Goal: Task Accomplishment & Management: Manage account settings

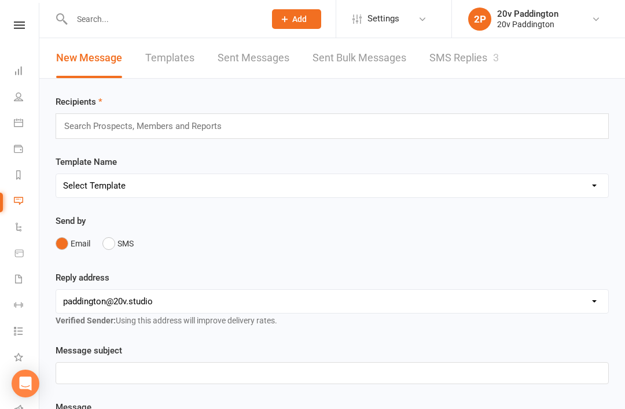
click at [469, 68] on link "SMS Replies 3" at bounding box center [463, 58] width 69 height 40
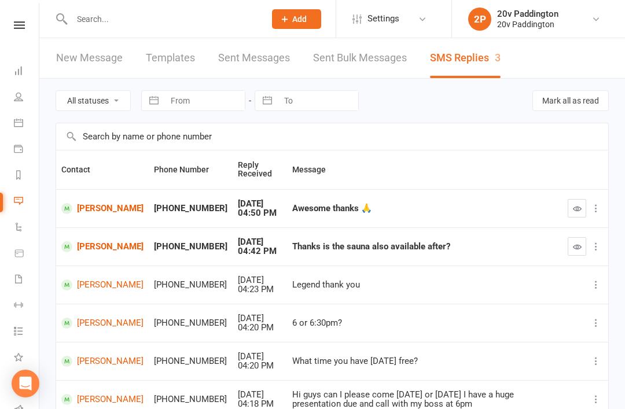
click at [583, 205] on button "button" at bounding box center [577, 208] width 19 height 19
click at [574, 253] on button "button" at bounding box center [577, 246] width 19 height 19
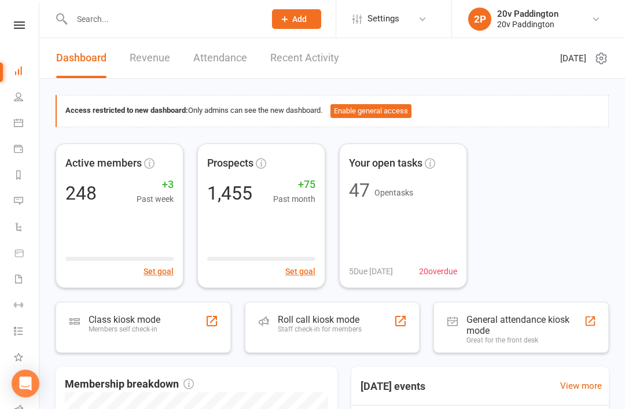
click at [31, 122] on link "Calendar" at bounding box center [27, 124] width 26 height 26
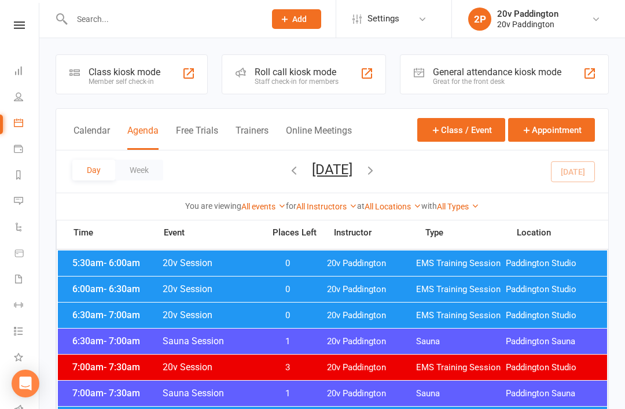
click at [470, 1] on li "2P 20v Paddington 20v Paddington My profile My subscription Help Terms & condit…" at bounding box center [538, 19] width 174 height 38
click at [473, 8] on link "2P 20v Paddington 20v Paddington" at bounding box center [537, 19] width 138 height 23
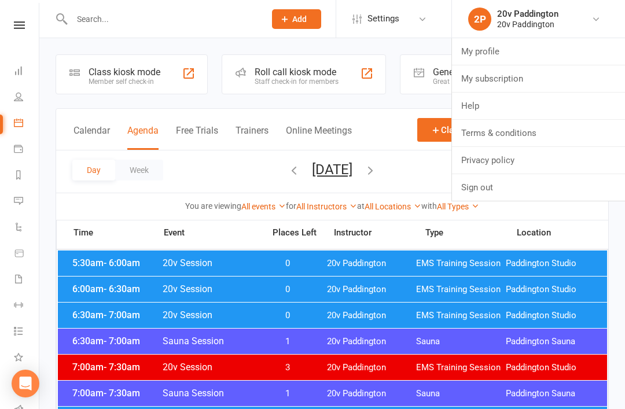
click at [468, 0] on li "2P 20v Paddington 20v Paddington My profile My subscription Help Terms & condit…" at bounding box center [538, 19] width 174 height 38
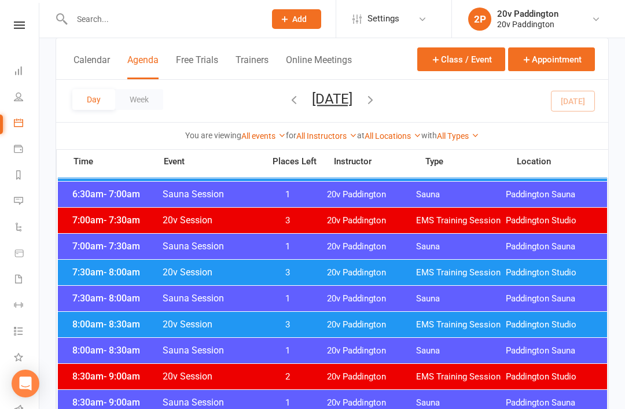
scroll to position [151, 0]
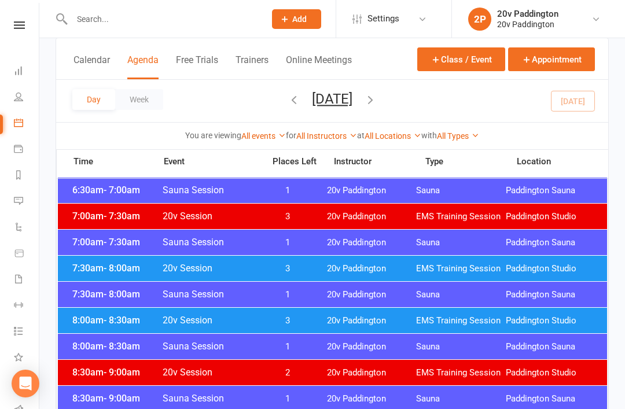
click at [219, 270] on span "20v Session" at bounding box center [209, 268] width 95 height 11
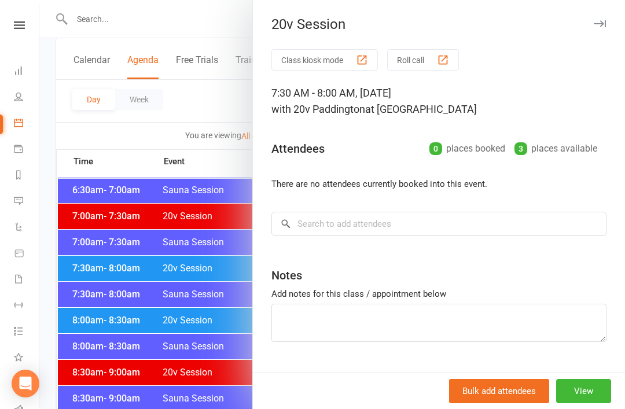
click at [153, 308] on div at bounding box center [331, 204] width 585 height 409
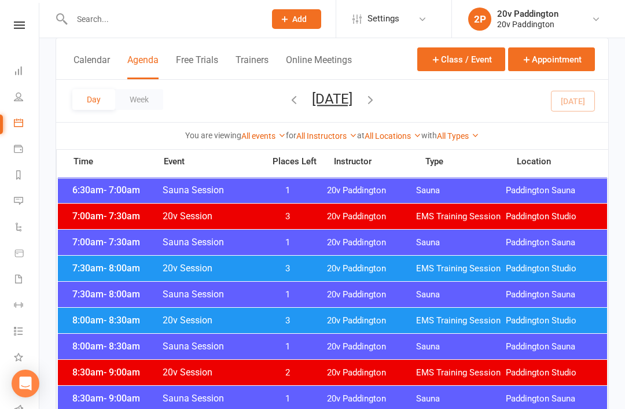
click at [236, 321] on span "20v Session" at bounding box center [209, 320] width 95 height 11
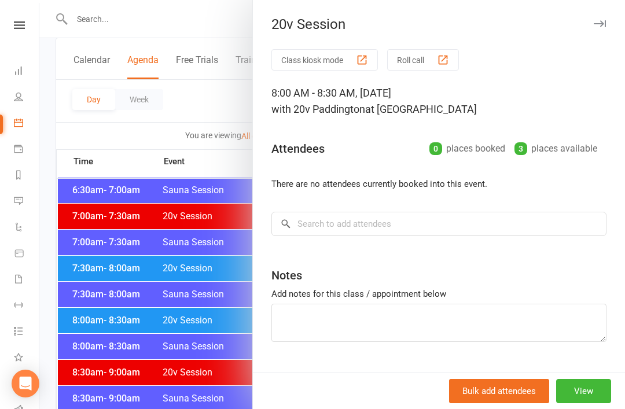
click at [160, 356] on div at bounding box center [331, 204] width 585 height 409
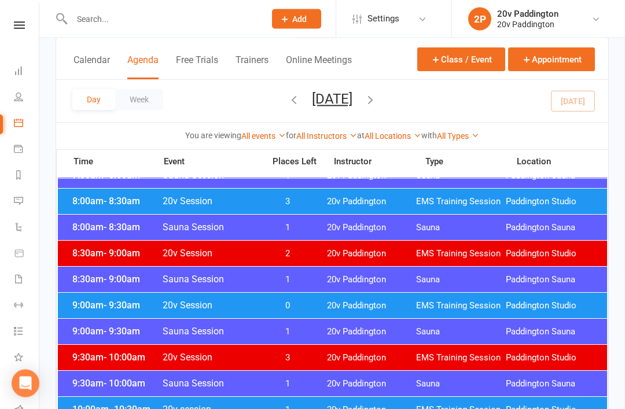
click at [266, 301] on span "0" at bounding box center [287, 306] width 61 height 11
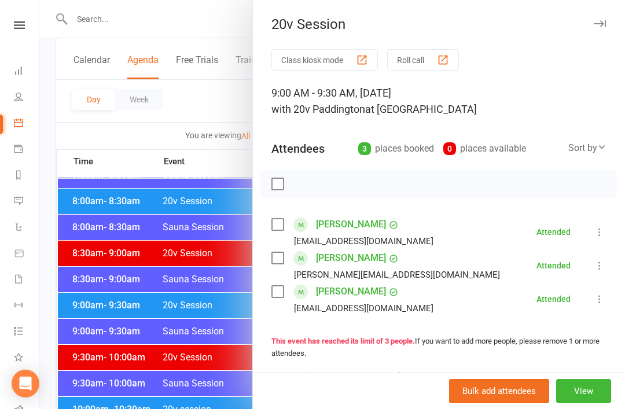
click at [167, 377] on div at bounding box center [331, 204] width 585 height 409
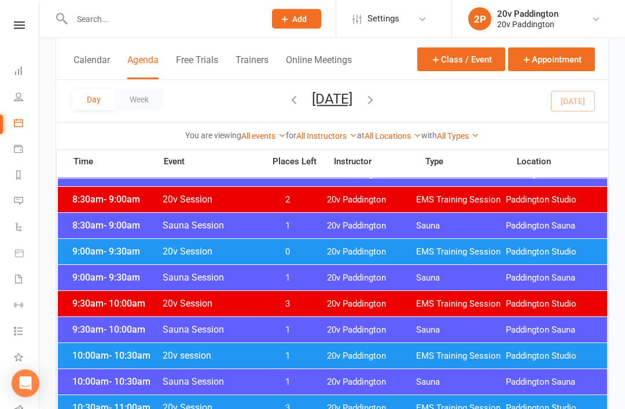
scroll to position [369, 0]
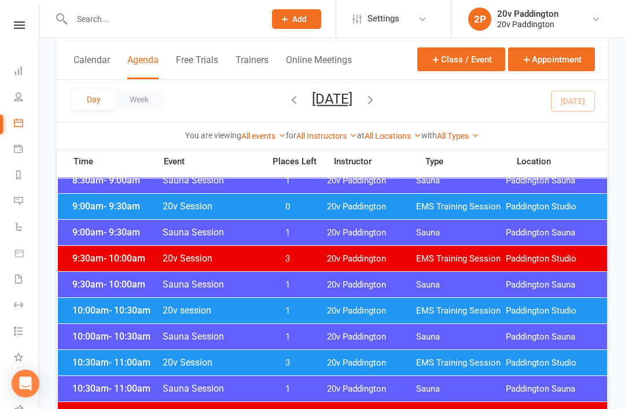
click at [288, 305] on span "1" at bounding box center [287, 310] width 61 height 11
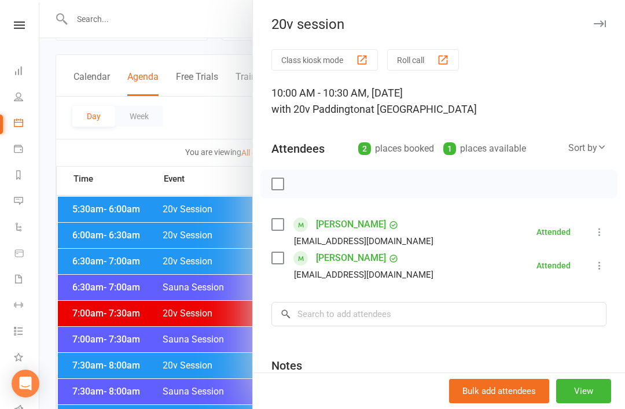
scroll to position [0, 0]
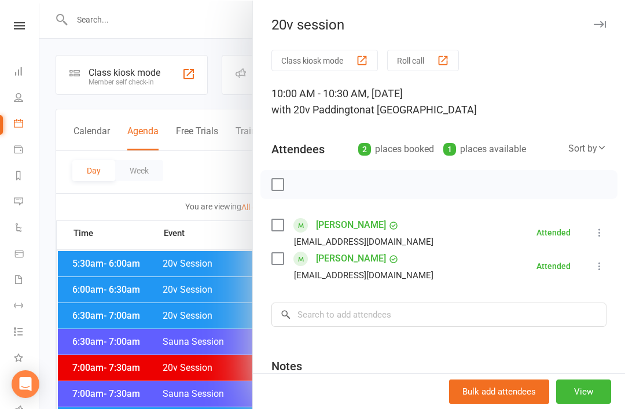
click at [209, 283] on div at bounding box center [331, 204] width 585 height 409
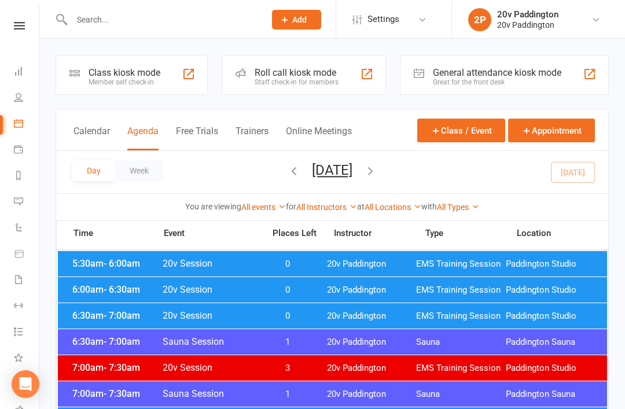
click at [272, 253] on div "5:30am - 6:00am 20v Session 0 20v Paddington EMS Training Session Paddington St…" at bounding box center [332, 263] width 549 height 25
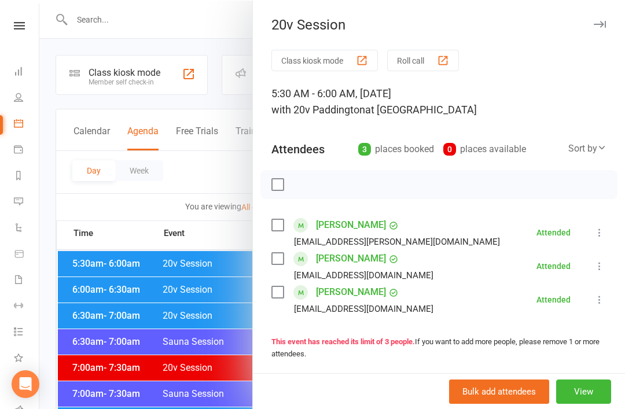
click at [199, 312] on div at bounding box center [331, 204] width 585 height 409
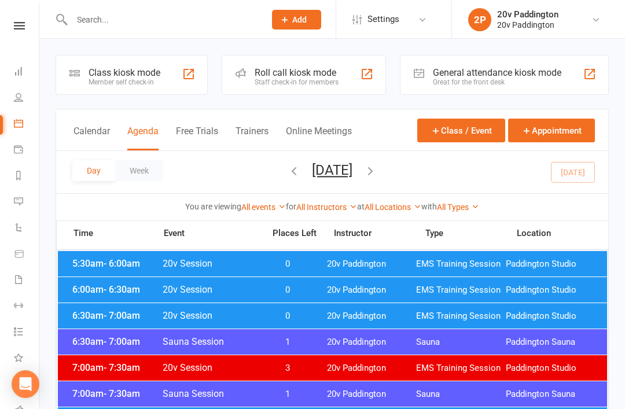
click at [262, 295] on span "0" at bounding box center [287, 289] width 61 height 11
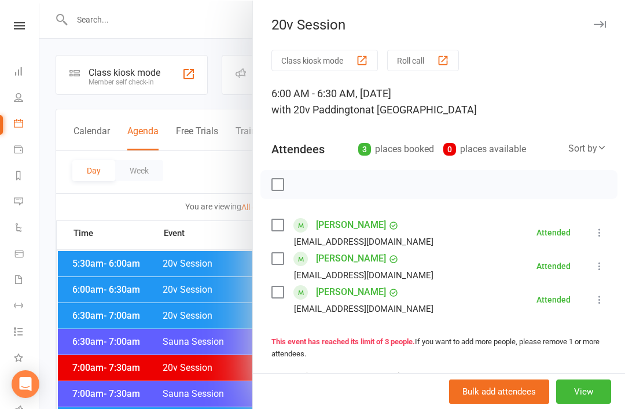
click at [216, 315] on div at bounding box center [331, 204] width 585 height 409
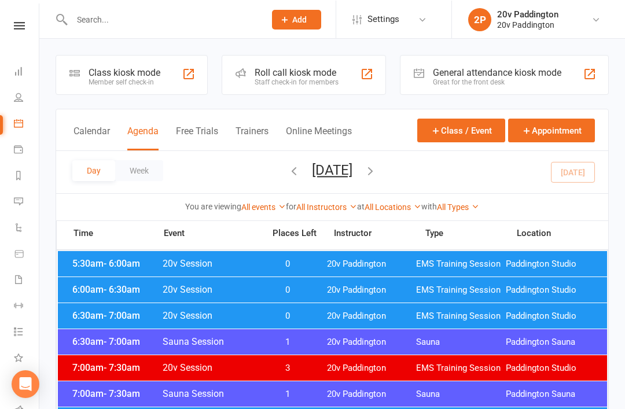
click at [244, 312] on span "20v Session" at bounding box center [209, 315] width 95 height 11
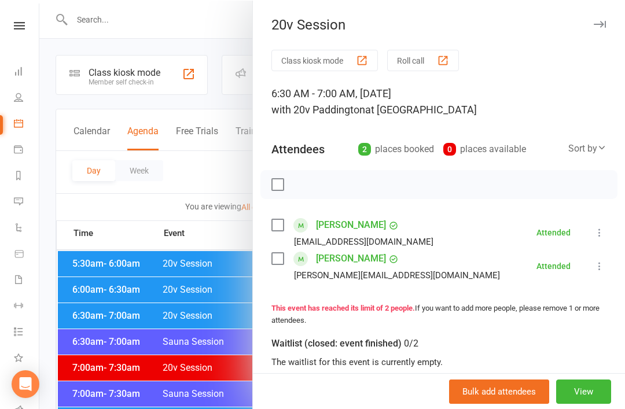
click at [200, 349] on div at bounding box center [331, 204] width 585 height 409
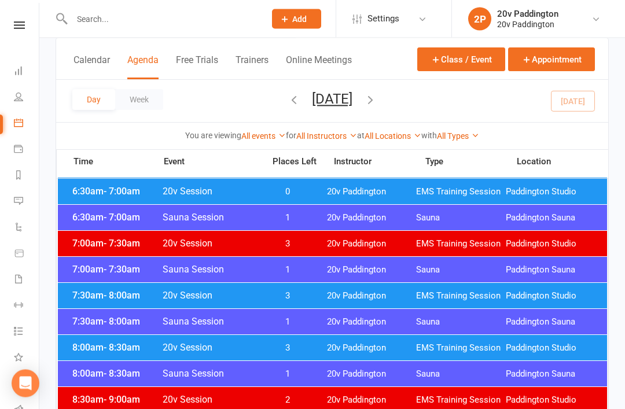
click at [397, 289] on div "7:30am - 8:00am 20v Session 3 20v Paddington EMS Training Session Paddington St…" at bounding box center [332, 295] width 549 height 25
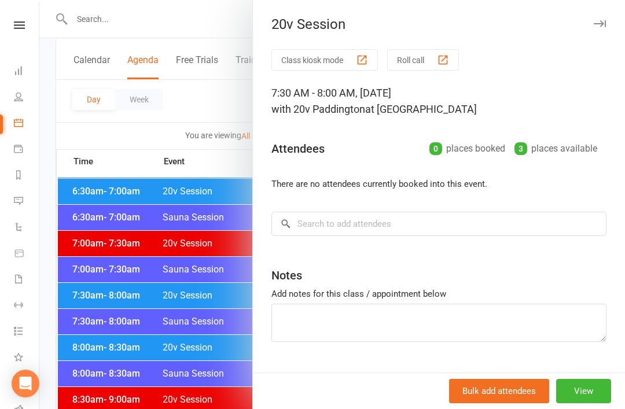
click at [245, 384] on div at bounding box center [331, 204] width 585 height 409
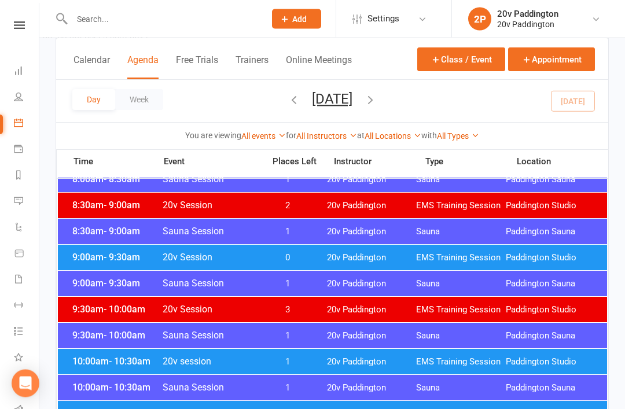
click at [422, 245] on div "9:00am - 9:30am 20v Session 0 20v Paddington EMS Training Session Paddington St…" at bounding box center [332, 257] width 549 height 25
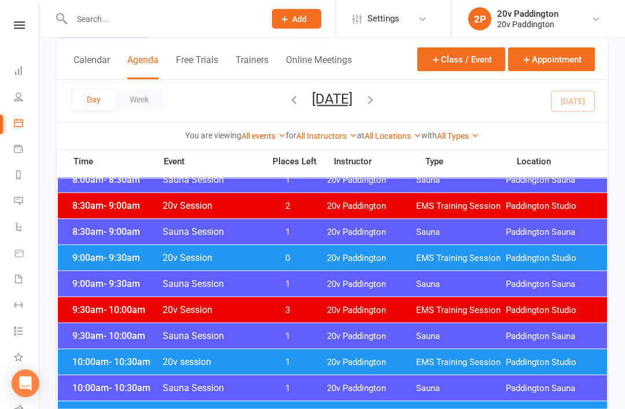
scroll to position [318, 0]
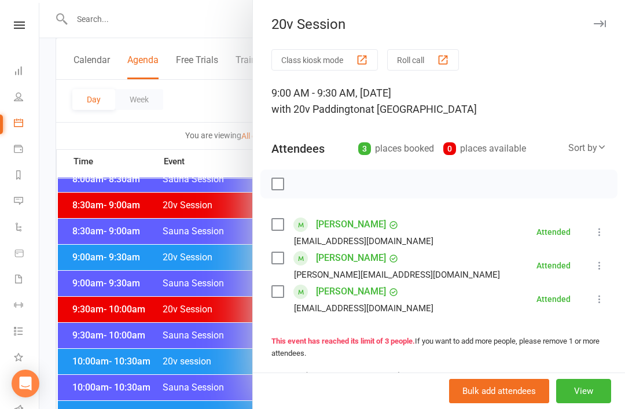
click at [205, 405] on div at bounding box center [331, 204] width 585 height 409
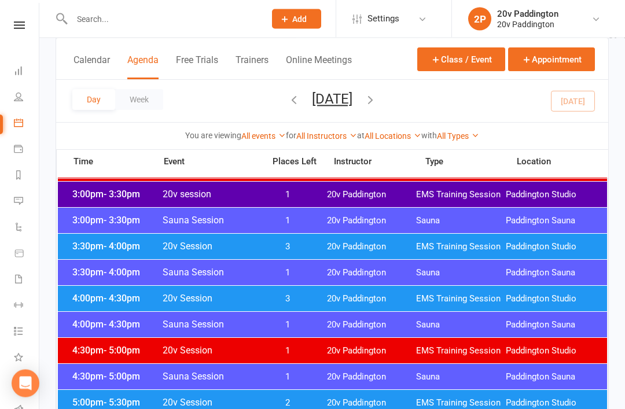
click at [389, 293] on div "4:00pm - 4:30pm 20v Session 3 20v Paddington EMS Training Session Paddington St…" at bounding box center [332, 298] width 549 height 25
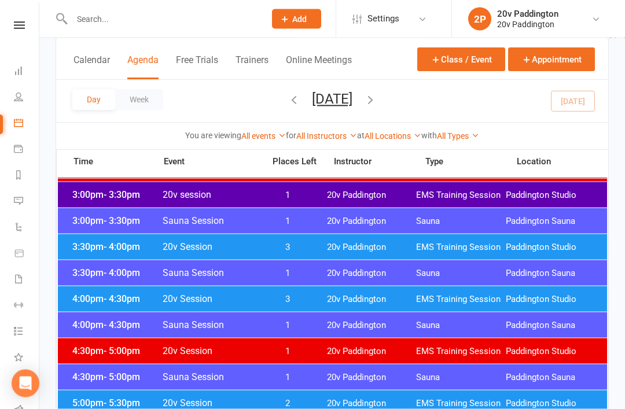
scroll to position [886, 0]
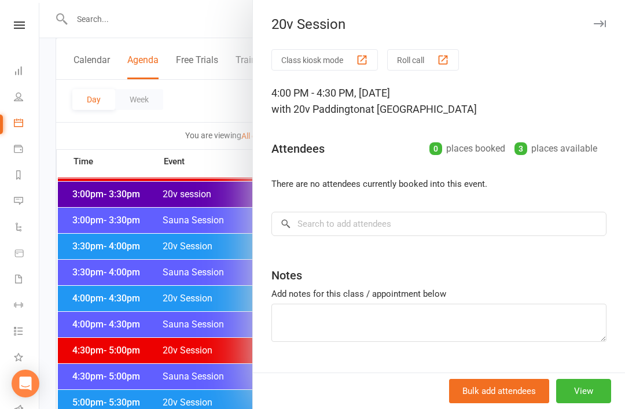
click at [217, 397] on div at bounding box center [331, 204] width 585 height 409
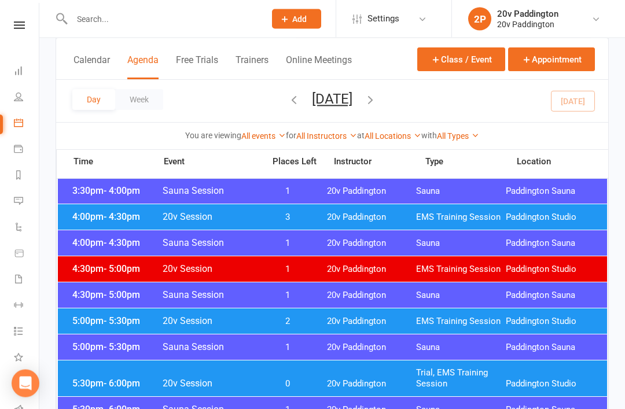
click at [367, 326] on span "20v Paddington" at bounding box center [372, 321] width 90 height 11
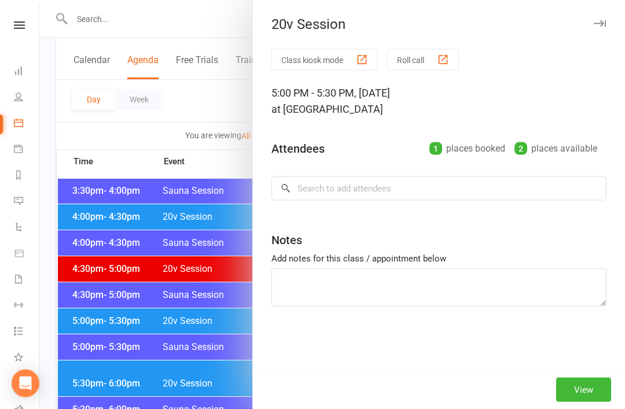
scroll to position [968, 0]
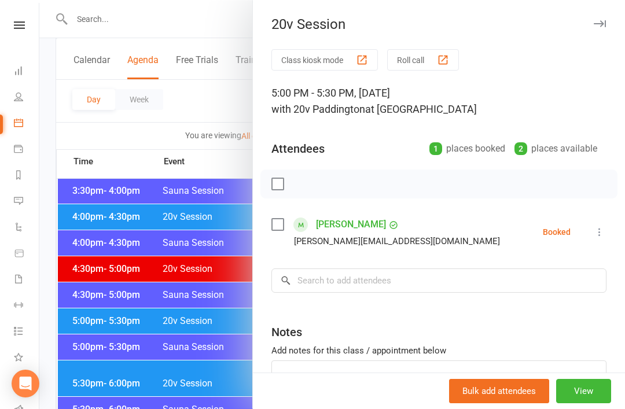
click at [614, 233] on div "Class kiosk mode Roll call 5:00 PM - 5:30 PM, Tuesday, August, 12, 2025 with 20…" at bounding box center [439, 252] width 372 height 407
click at [605, 232] on icon at bounding box center [600, 232] width 12 height 12
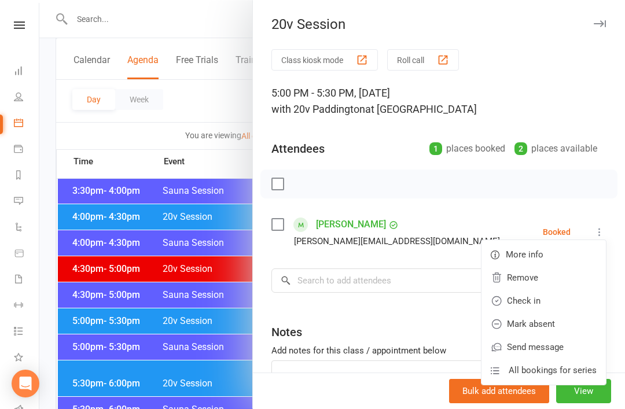
click at [562, 301] on link "Check in" at bounding box center [543, 300] width 124 height 23
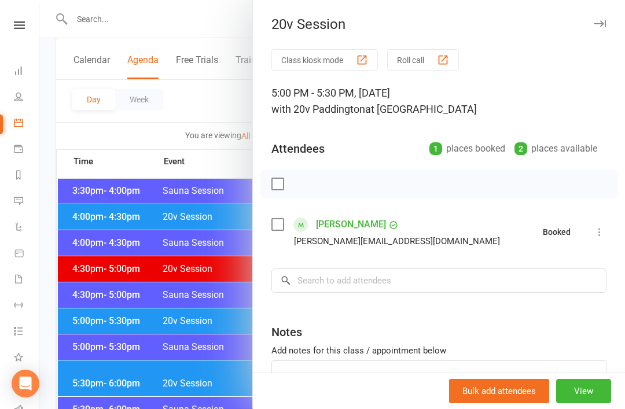
click at [178, 366] on div at bounding box center [331, 204] width 585 height 409
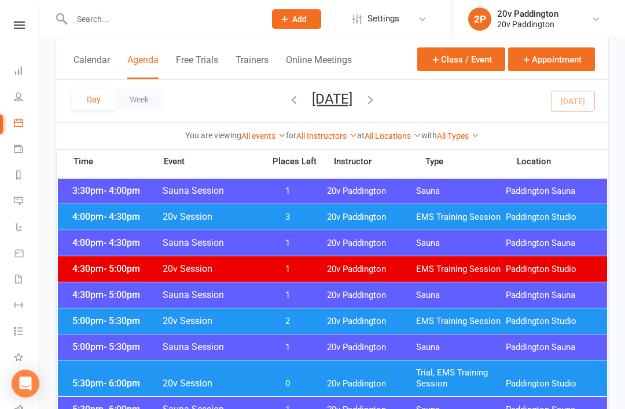
click at [332, 381] on span "20v Paddington" at bounding box center [372, 383] width 90 height 11
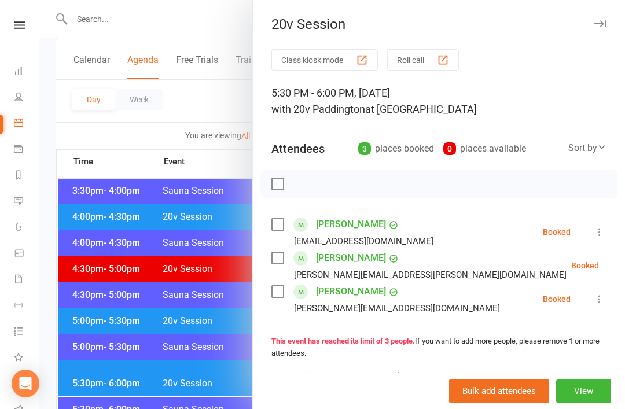
click at [622, 262] on icon at bounding box center [628, 266] width 12 height 12
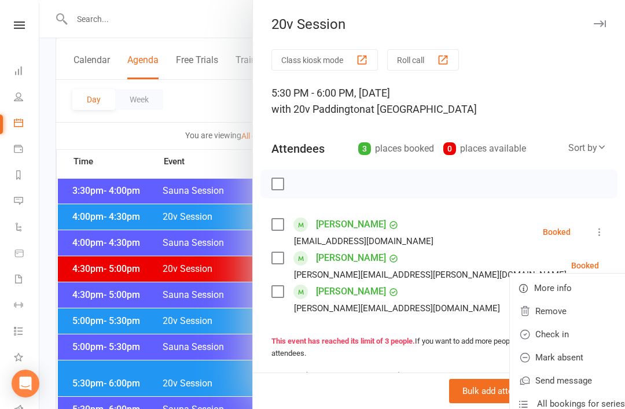
click at [565, 316] on link "Remove" at bounding box center [572, 311] width 124 height 23
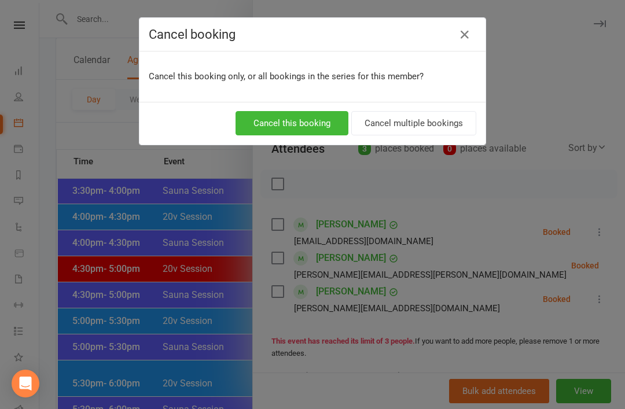
click at [323, 135] on button "Cancel this booking" at bounding box center [291, 123] width 113 height 24
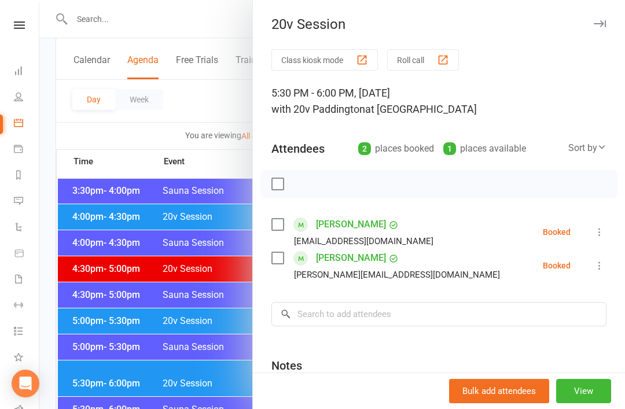
click at [605, 230] on icon at bounding box center [600, 232] width 12 height 12
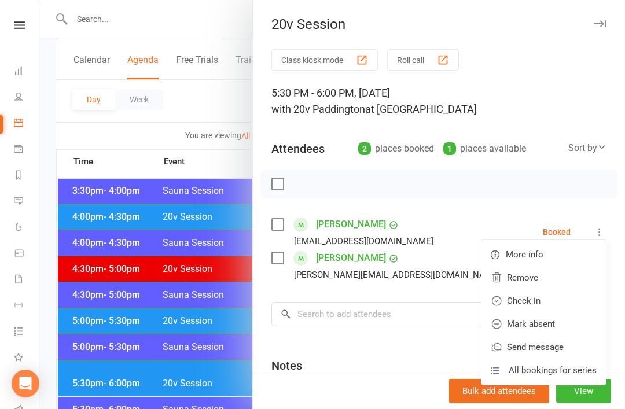
click at [565, 303] on link "Check in" at bounding box center [543, 300] width 124 height 23
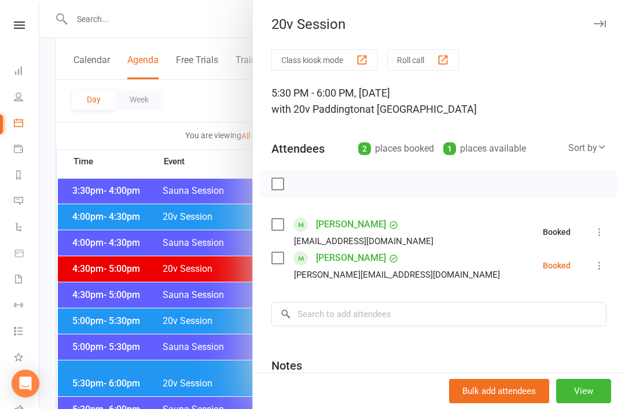
click at [603, 272] on button at bounding box center [599, 266] width 14 height 14
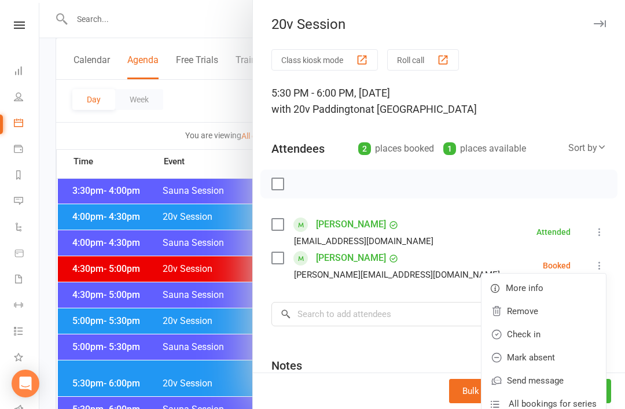
click at [568, 329] on link "Check in" at bounding box center [543, 334] width 124 height 23
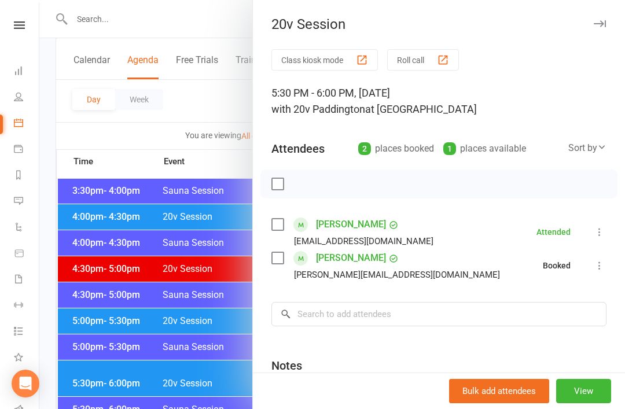
click at [183, 370] on div at bounding box center [331, 204] width 585 height 409
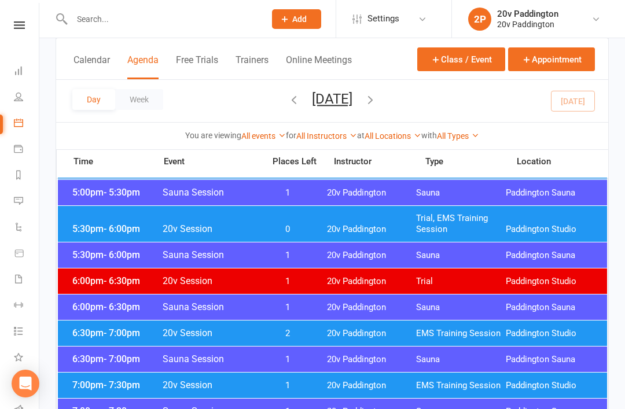
scroll to position [1143, 0]
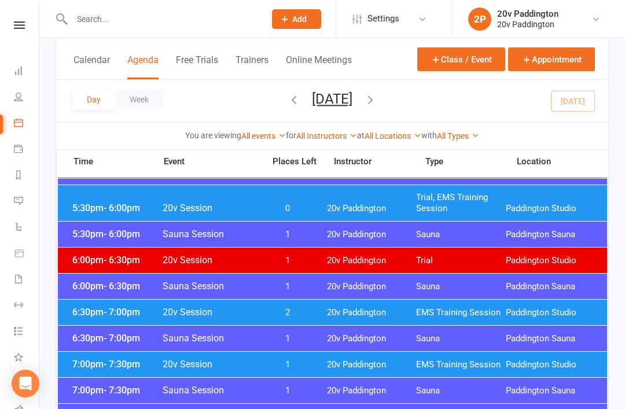
click at [400, 300] on div "6:30pm - 7:00pm 20v Session 2 20v Paddington EMS Training Session Paddington St…" at bounding box center [332, 312] width 549 height 25
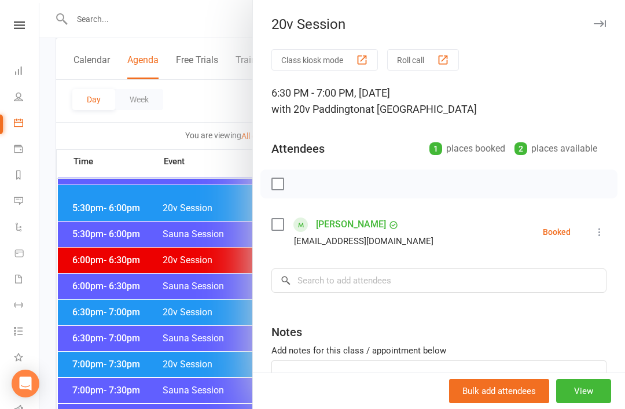
click at [197, 343] on div at bounding box center [331, 204] width 585 height 409
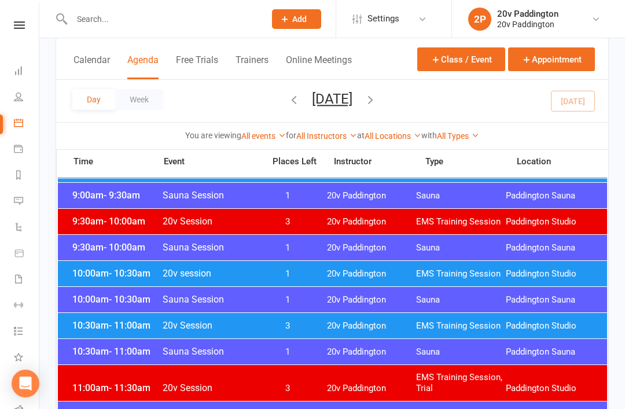
scroll to position [389, 0]
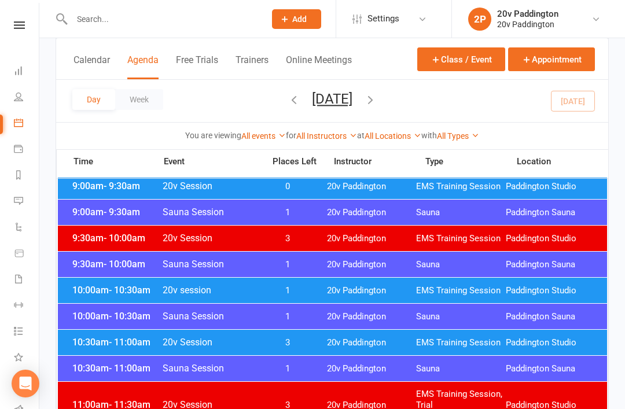
click at [352, 91] on button "Tuesday, Aug 12, 2025" at bounding box center [332, 99] width 40 height 16
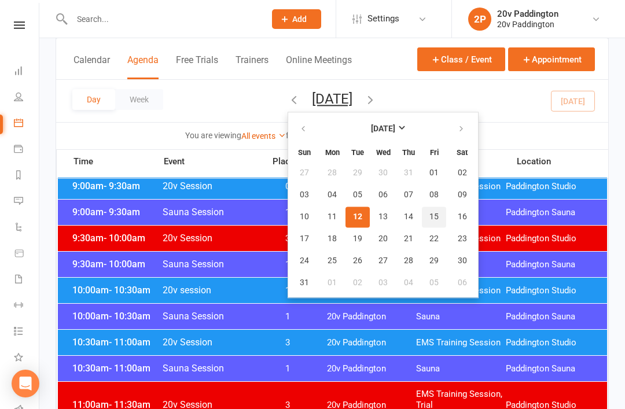
click at [429, 215] on span "15" at bounding box center [433, 216] width 9 height 9
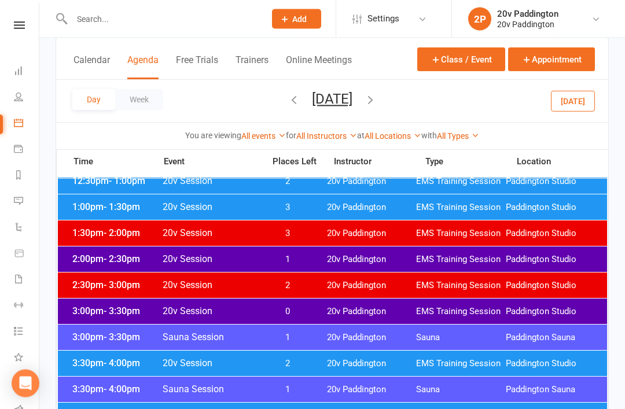
scroll to position [758, 0]
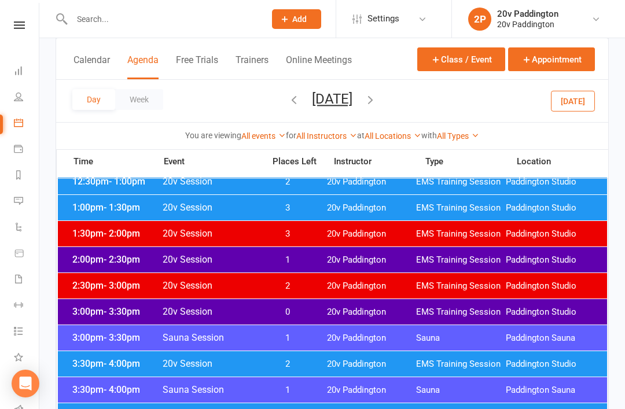
click at [353, 305] on div "3:00pm - 3:30pm 20v Session 0 20v Paddington EMS Training Session Paddington St…" at bounding box center [332, 311] width 549 height 25
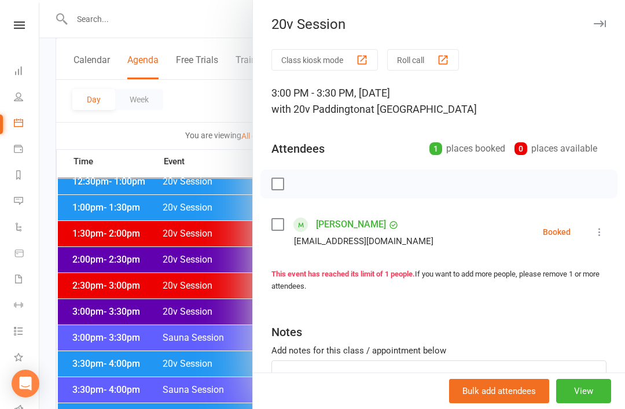
click at [183, 373] on div at bounding box center [331, 204] width 585 height 409
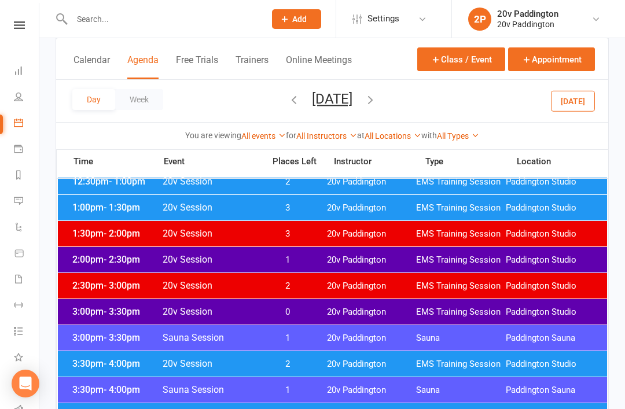
click at [316, 271] on div "2:00pm - 2:30pm 20v Session 1 20v Paddington EMS Training Session Paddington St…" at bounding box center [332, 259] width 549 height 25
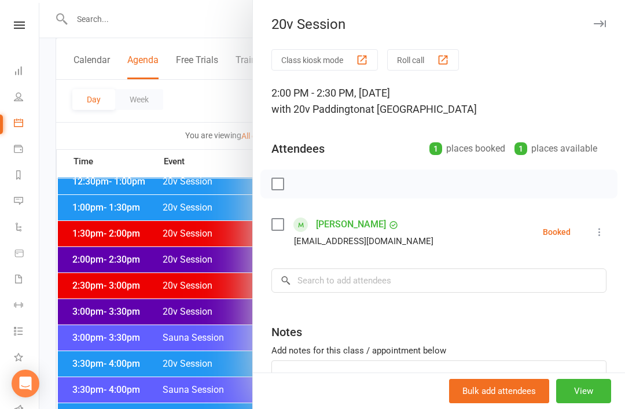
click at [204, 345] on div at bounding box center [331, 204] width 585 height 409
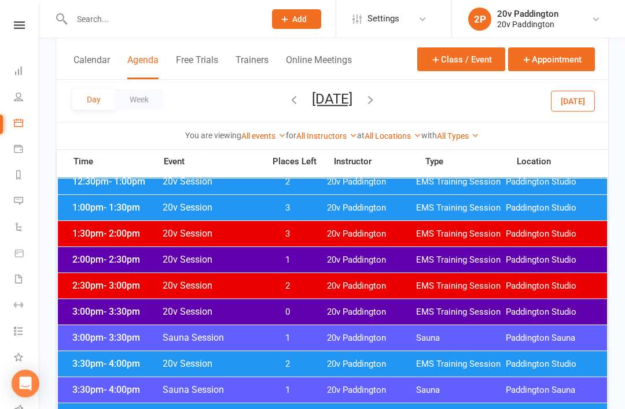
click at [318, 251] on div "2:00pm - 2:30pm 20v Session 1 20v Paddington EMS Training Session Paddington St…" at bounding box center [332, 259] width 549 height 25
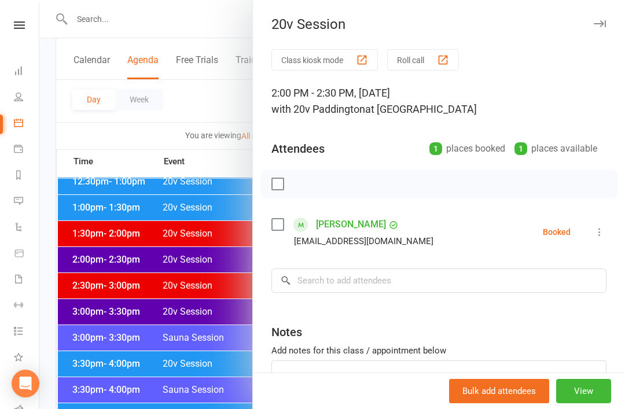
click at [206, 338] on div at bounding box center [331, 204] width 585 height 409
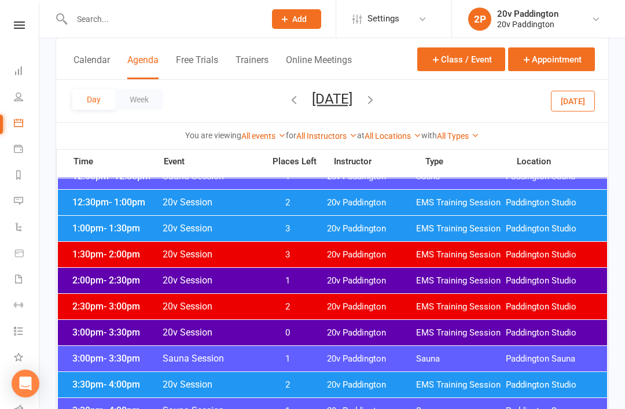
scroll to position [717, 0]
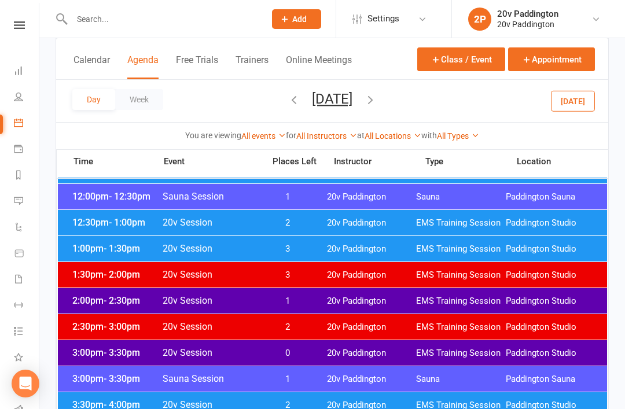
click at [379, 247] on span "20v Paddington" at bounding box center [372, 249] width 90 height 11
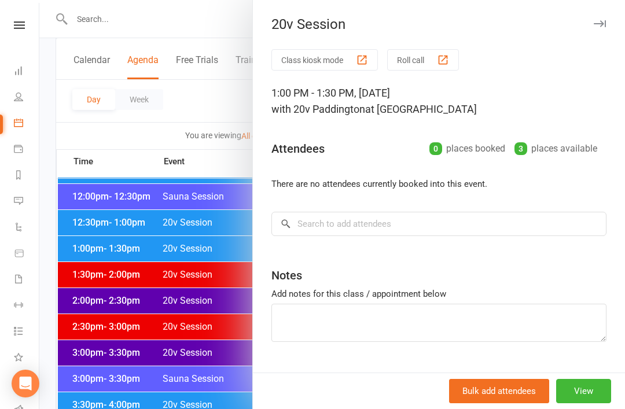
click at [190, 362] on div at bounding box center [331, 204] width 585 height 409
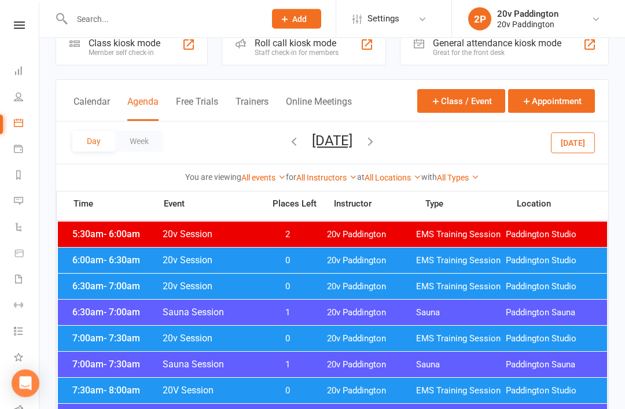
scroll to position [29, 0]
click at [567, 144] on button "Today" at bounding box center [573, 142] width 44 height 21
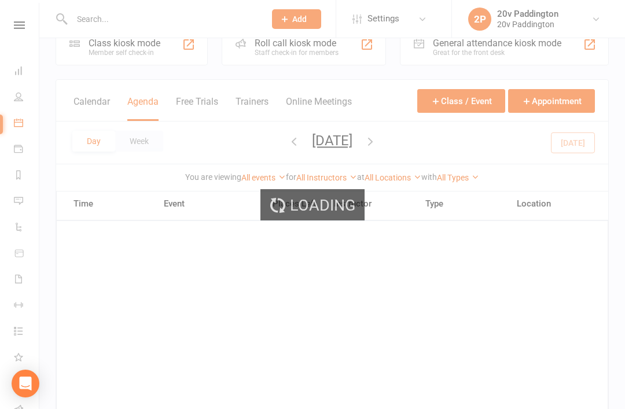
click at [419, 146] on div "Loading" at bounding box center [312, 204] width 625 height 409
click at [413, 146] on div "Loading" at bounding box center [312, 204] width 625 height 409
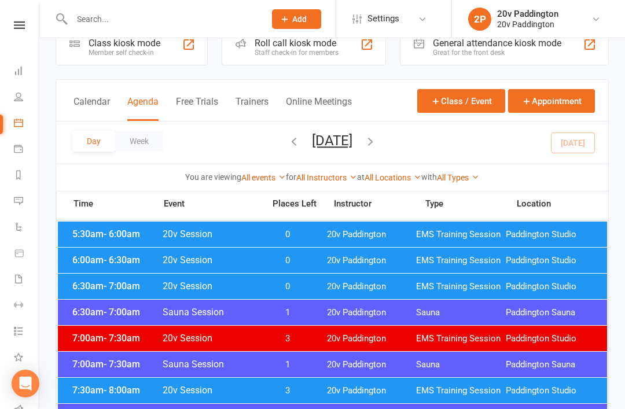
click at [377, 151] on button "button" at bounding box center [370, 142] width 13 height 20
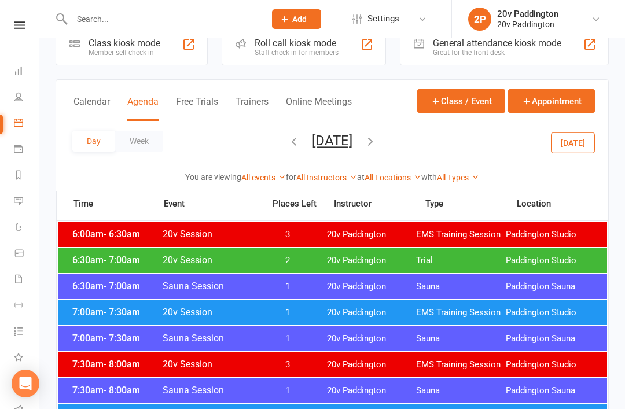
click at [380, 253] on div "6:30am - 7:00am 20v Session 2 20v Paddington Trial Paddington Studio" at bounding box center [332, 260] width 549 height 25
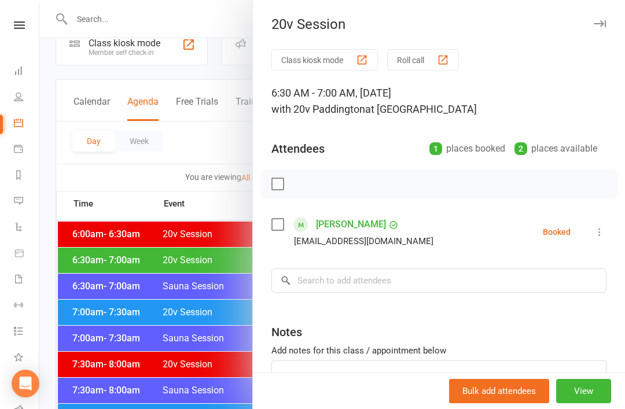
click at [79, 230] on div at bounding box center [331, 204] width 585 height 409
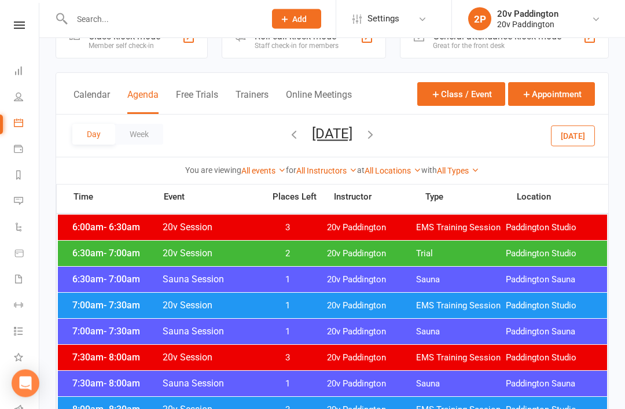
click at [359, 311] on div "7:00am - 7:30am 20v Session 1 20v Paddington EMS Training Session Paddington St…" at bounding box center [332, 305] width 549 height 25
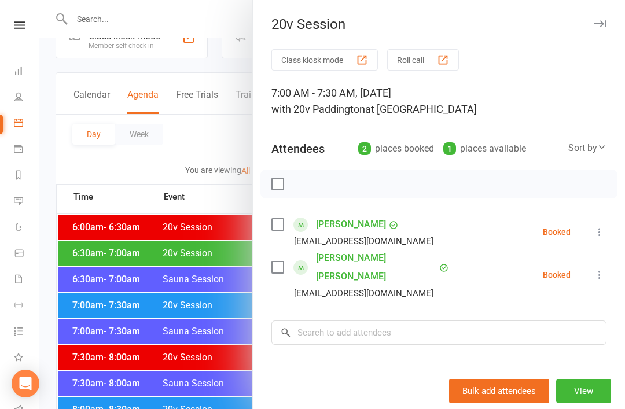
click at [93, 250] on div at bounding box center [331, 204] width 585 height 409
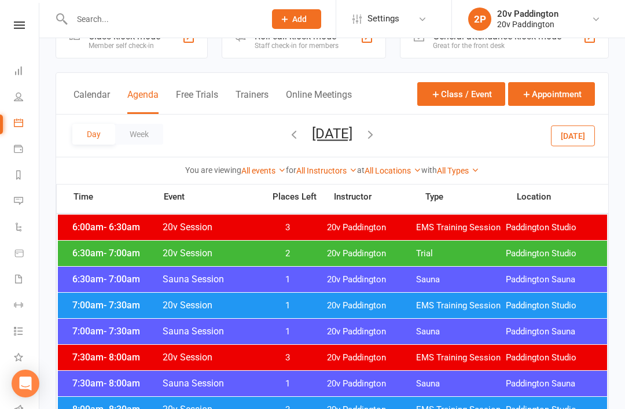
click at [102, 309] on span "7:00am - 7:30am" at bounding box center [115, 305] width 93 height 11
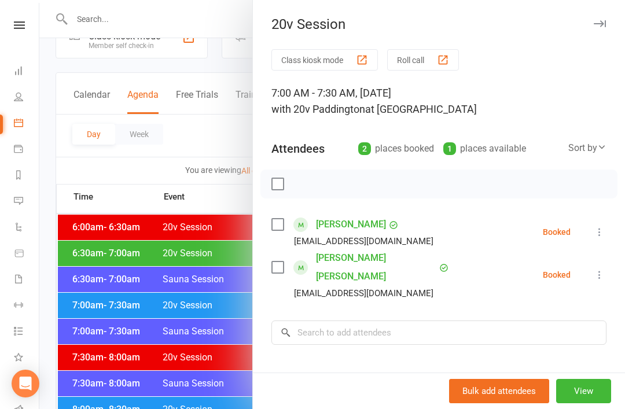
click at [141, 318] on div at bounding box center [331, 204] width 585 height 409
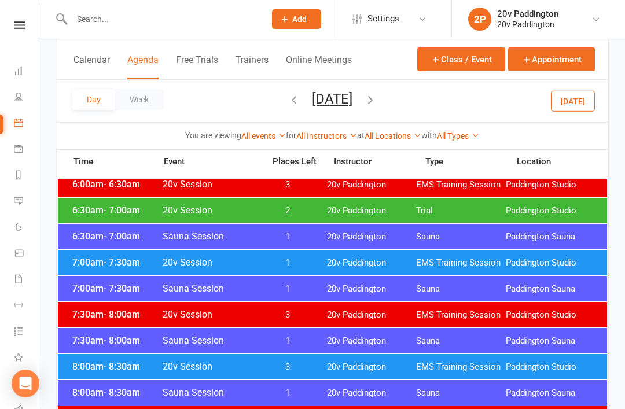
scroll to position [88, 0]
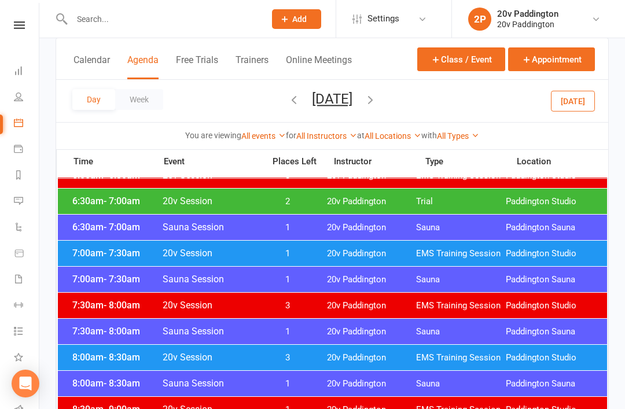
click at [321, 353] on div "8:00am - 8:30am 20v Session 3 20v Paddington EMS Training Session Paddington St…" at bounding box center [332, 357] width 549 height 25
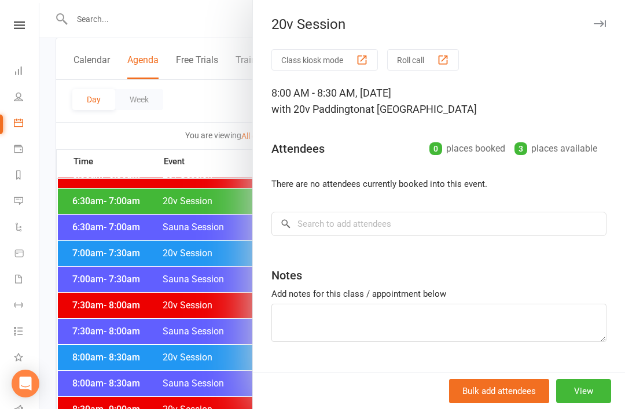
click at [180, 408] on div at bounding box center [331, 204] width 585 height 409
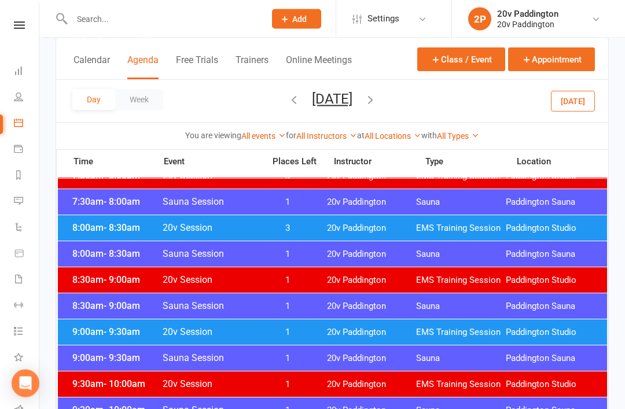
scroll to position [218, 0]
click at [315, 329] on span "1" at bounding box center [287, 332] width 61 height 11
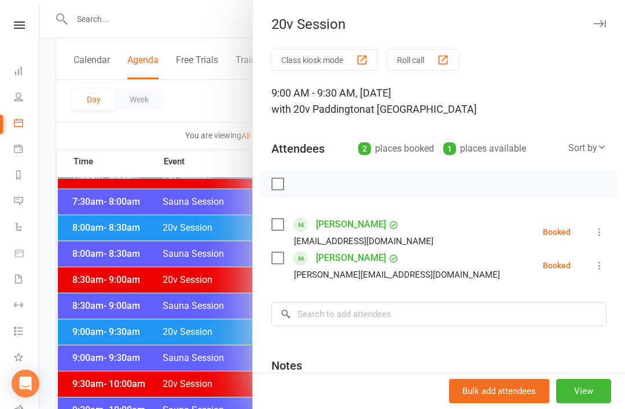
click at [114, 307] on div at bounding box center [331, 204] width 585 height 409
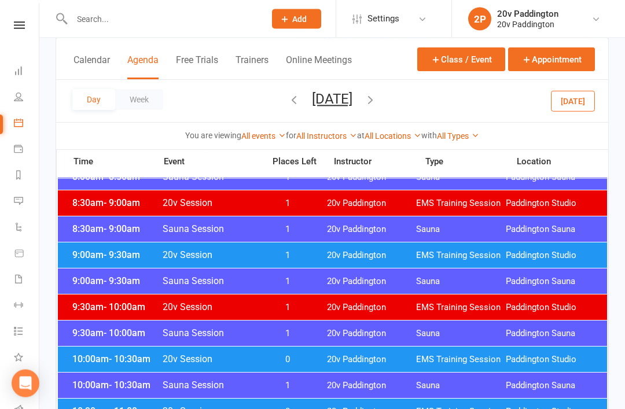
click at [120, 369] on div "10:00am - 10:30am 20v Session 0 20v Paddington EMS Training Session Paddington …" at bounding box center [332, 359] width 549 height 25
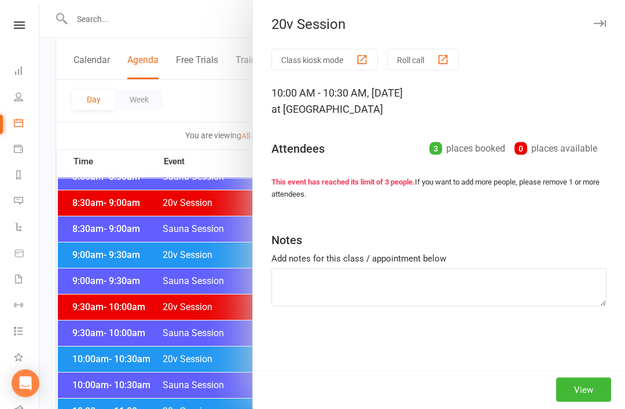
scroll to position [294, 0]
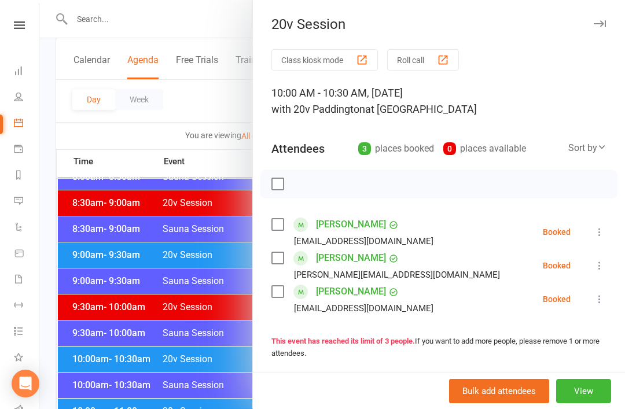
click at [106, 395] on div at bounding box center [331, 204] width 585 height 409
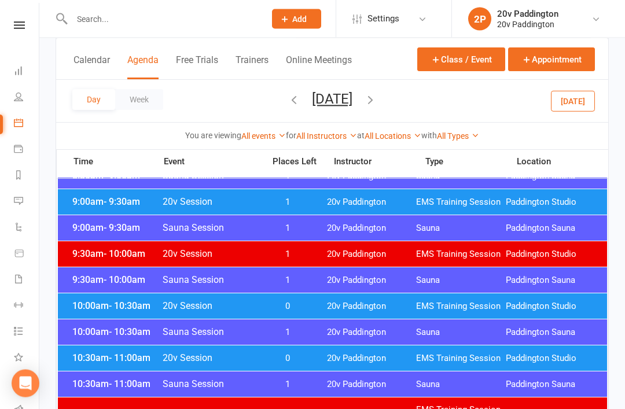
click at [106, 366] on div "10:30am - 11:00am 20v Session 0 20v Paddington EMS Training Session Paddington …" at bounding box center [332, 358] width 549 height 25
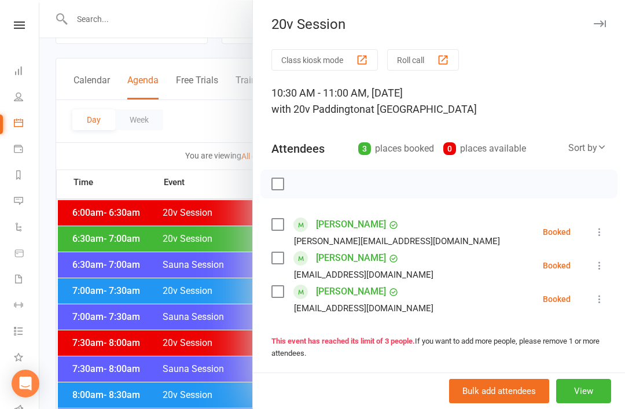
scroll to position [0, 0]
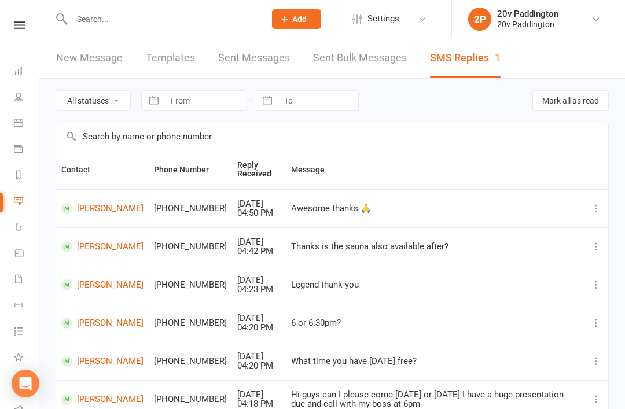
click at [21, 35] on div "Clubworx" at bounding box center [19, 40] width 39 height 38
click at [27, 27] on link at bounding box center [19, 25] width 41 height 8
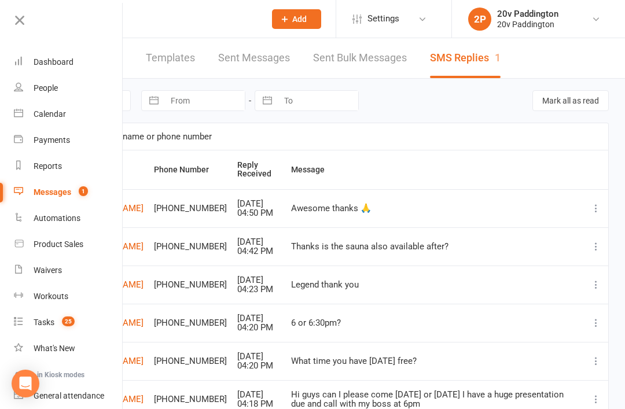
click at [71, 76] on link "People" at bounding box center [68, 88] width 109 height 26
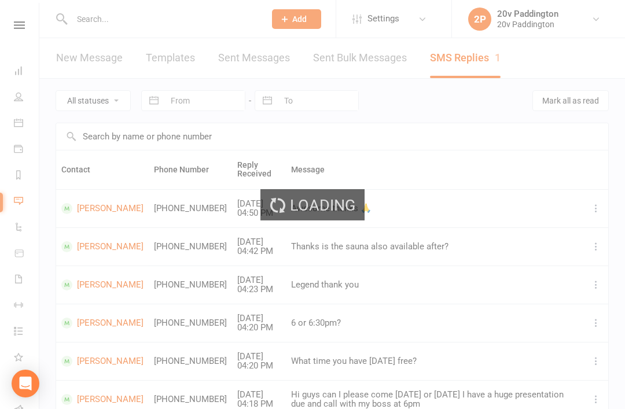
select select "100"
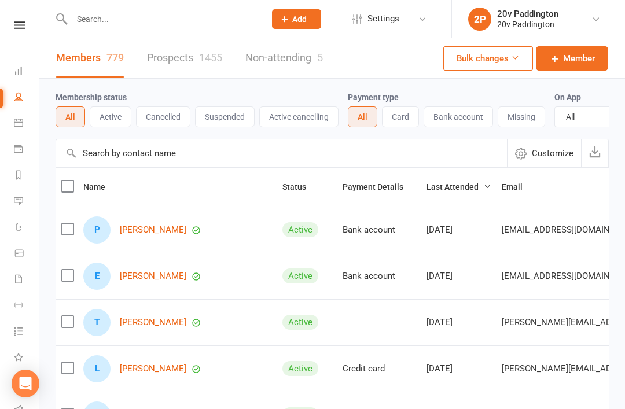
click at [168, 69] on link "Prospects 1455" at bounding box center [184, 58] width 75 height 40
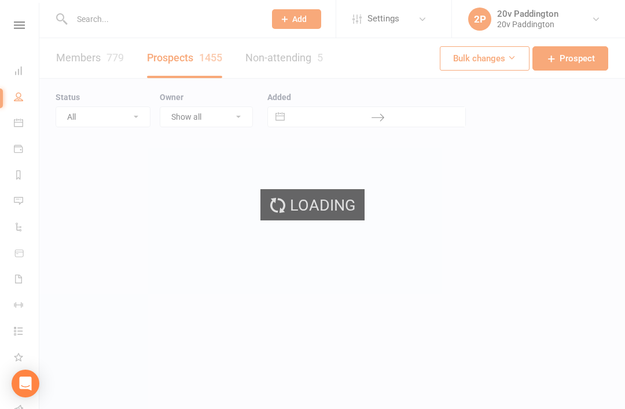
select select "100"
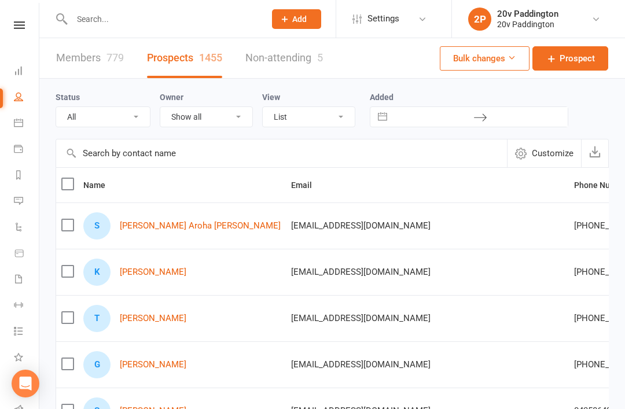
click at [175, 223] on link "Shyama Aroha Ryland" at bounding box center [200, 226] width 161 height 10
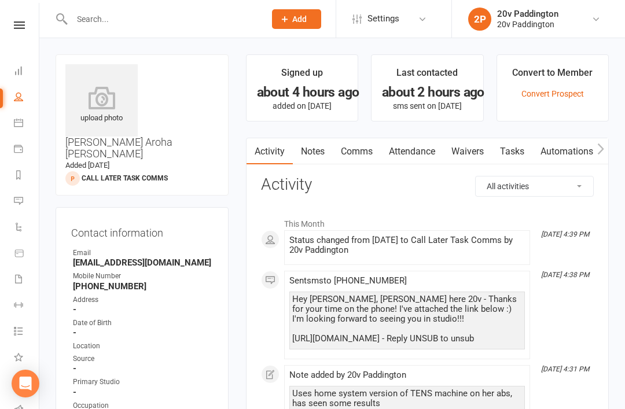
click at [16, 208] on link "Messages 1" at bounding box center [27, 202] width 26 height 26
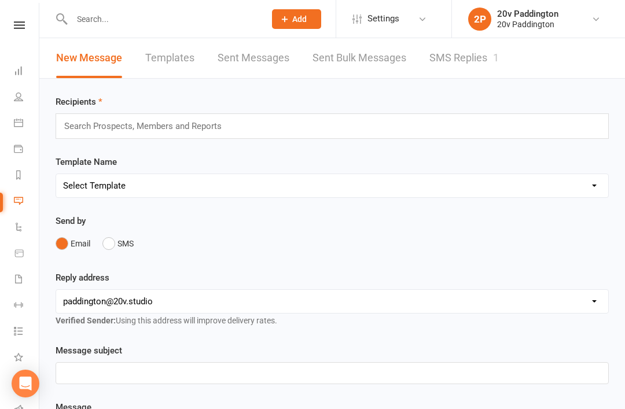
click at [462, 61] on link "SMS Replies 1" at bounding box center [463, 58] width 69 height 40
